Goal: Find specific page/section: Find specific page/section

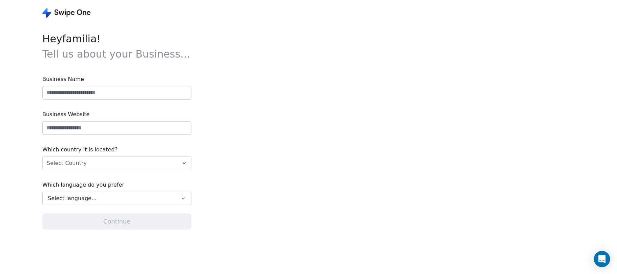
type input "**********"
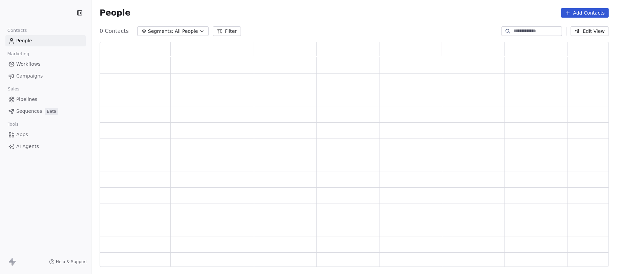
scroll to position [218, 502]
